Goal: Find contact information: Find contact information

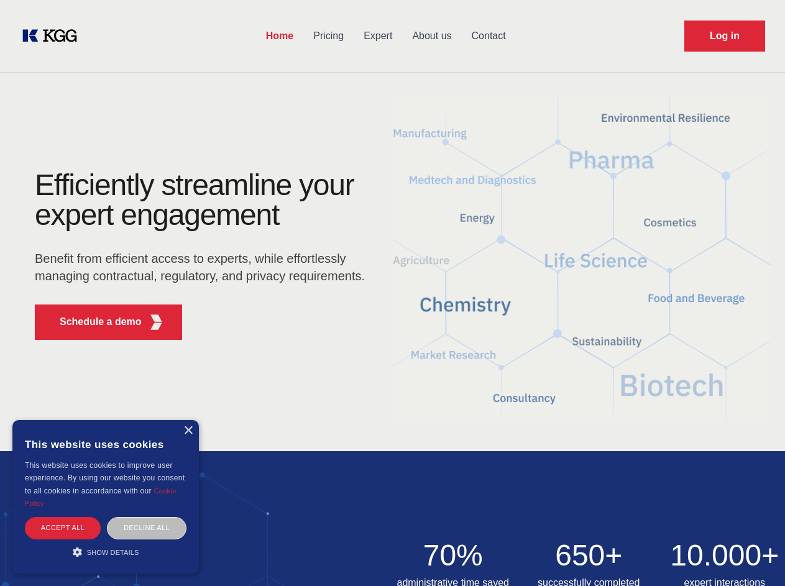
click at [392, 293] on div "Efficiently streamline your expert engagement Benefit from efficient access to …" at bounding box center [204, 260] width 378 height 180
click at [93, 322] on p "Schedule a demo" at bounding box center [101, 321] width 82 height 15
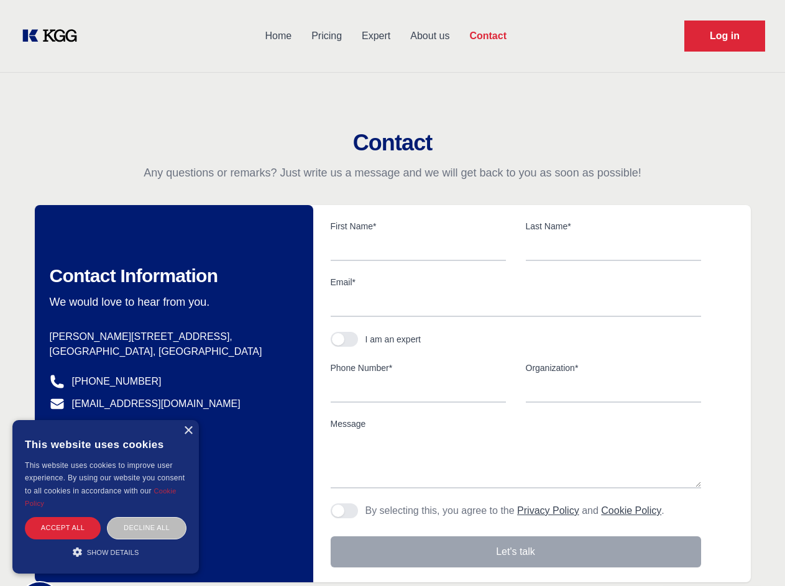
click at [188, 431] on div "× This website uses cookies This website uses cookies to improve user experienc…" at bounding box center [105, 496] width 186 height 153
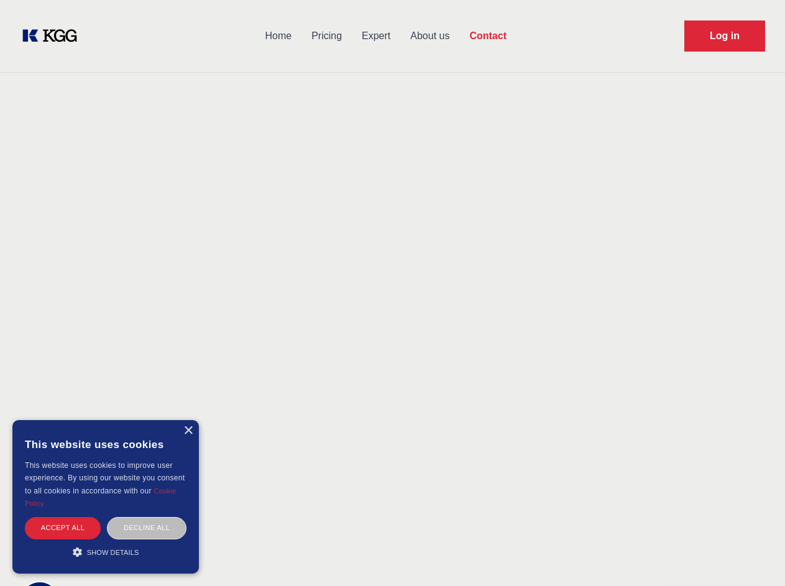
click at [63, 527] on div "Accept all" at bounding box center [63, 528] width 76 height 22
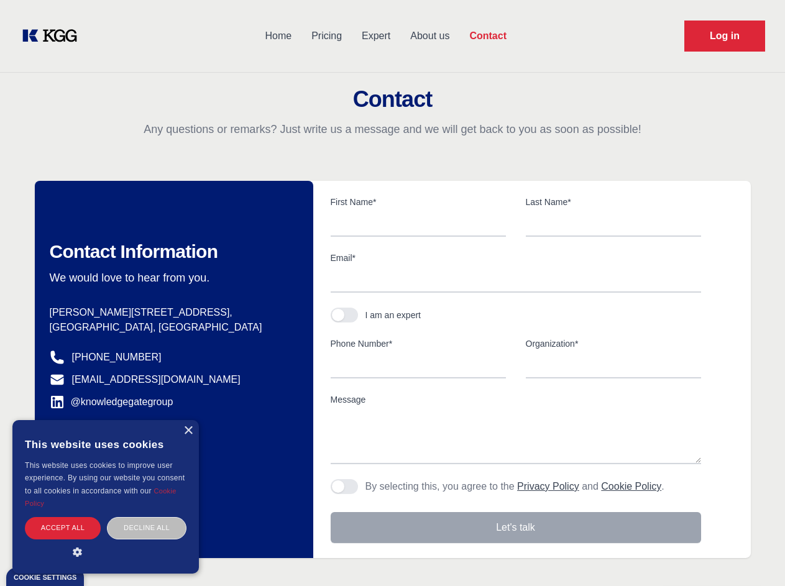
click at [147, 527] on div "Contact Information We would love to hear from you. Postal address [PERSON_NAME…" at bounding box center [174, 369] width 278 height 377
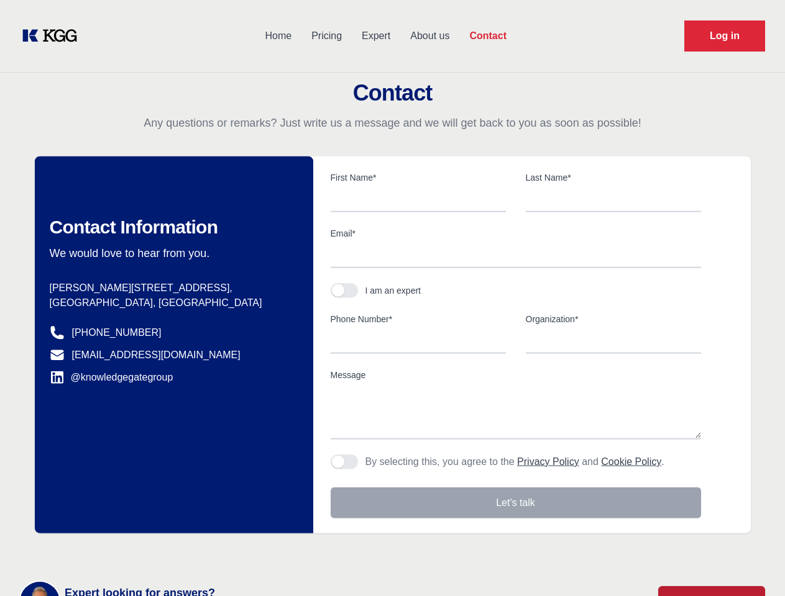
click at [106, 552] on main "Contact Any questions or remarks? Just write us a message and we will get back …" at bounding box center [392, 323] width 785 height 647
